Goal: Navigation & Orientation: Find specific page/section

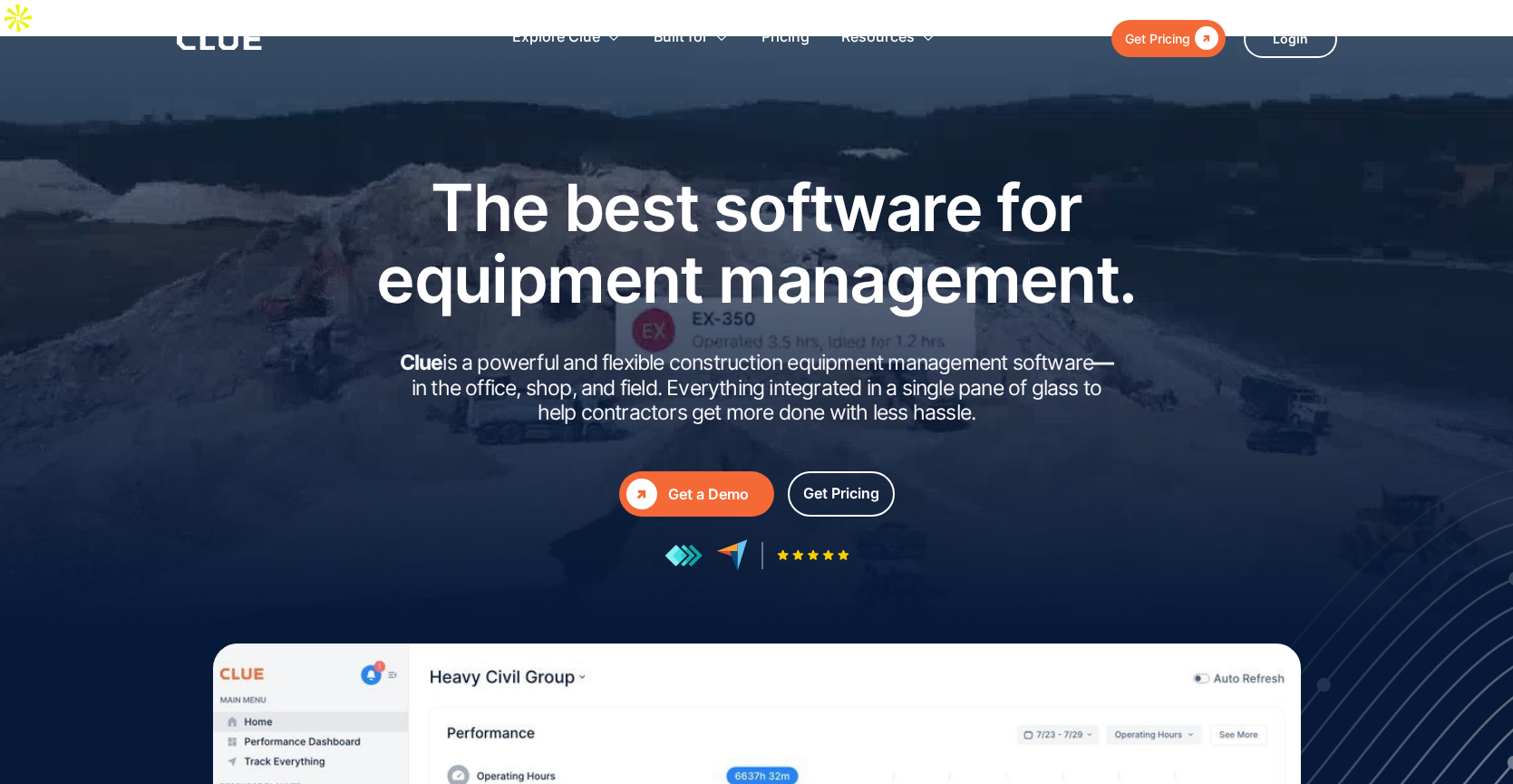
click at [212, 412] on div at bounding box center [756, 399] width 1513 height 725
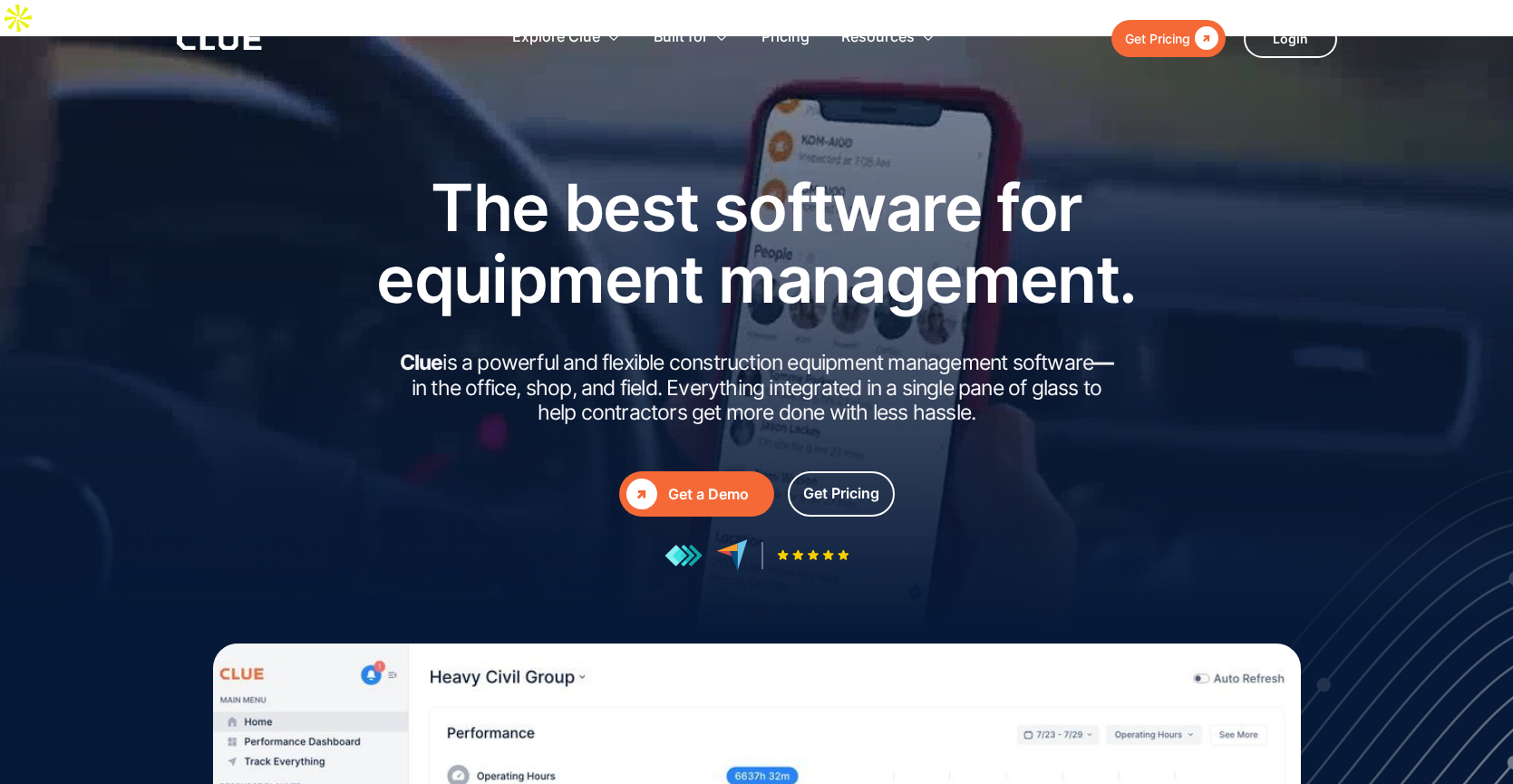
click at [991, 66] on div "Explore Clue Solutions Tailored solutions for your construction equipment needs…" at bounding box center [723, 38] width 710 height 59
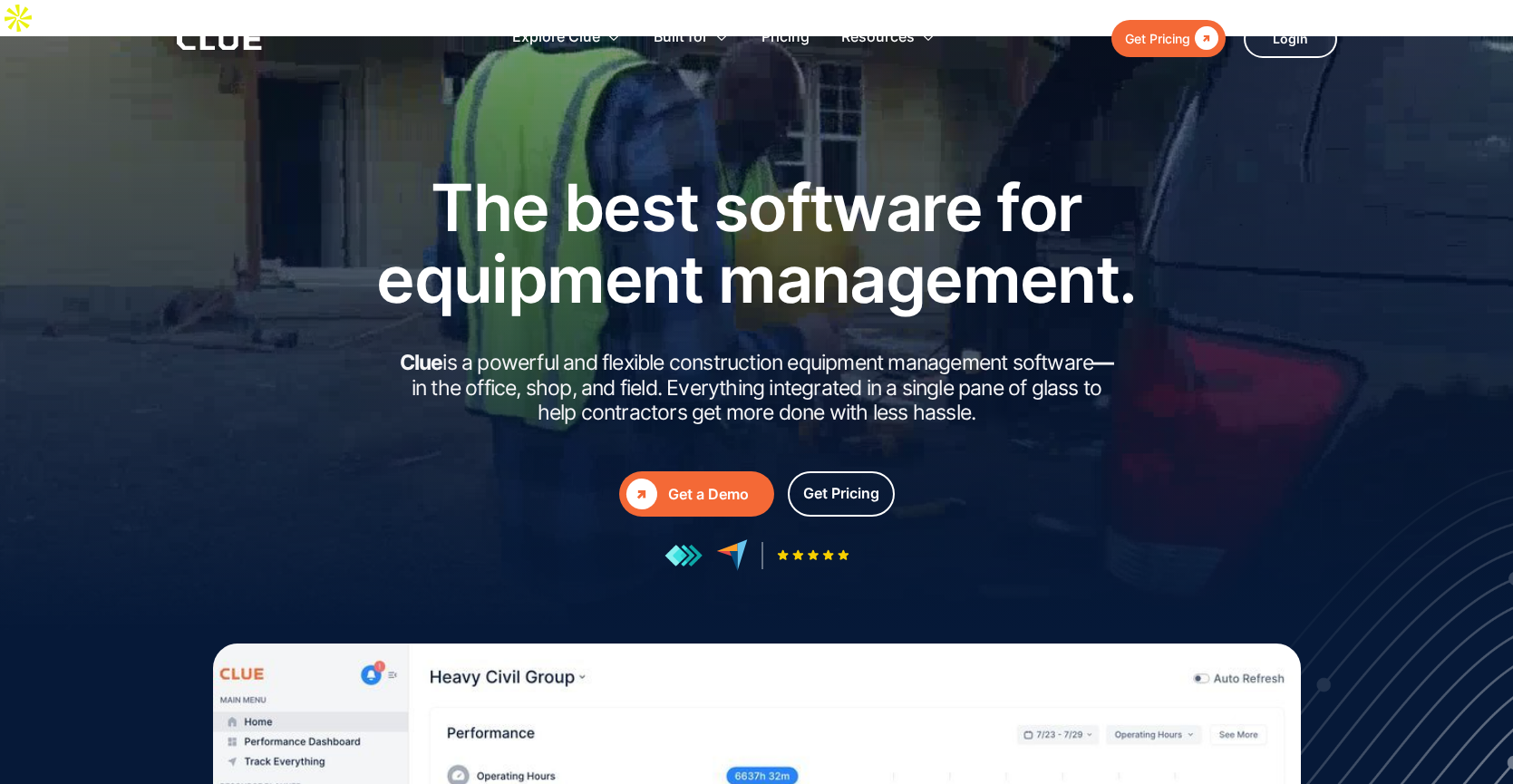
click at [317, 171] on div "The best software for equipment management. Clue is a powerful and flexible con…" at bounding box center [756, 370] width 1069 height 399
